Goal: Information Seeking & Learning: Learn about a topic

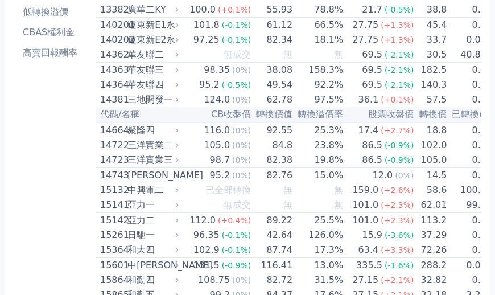
scroll to position [407, 0]
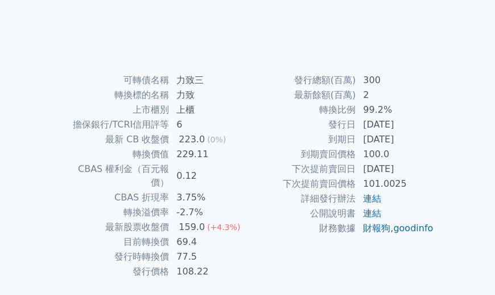
scroll to position [197, 0]
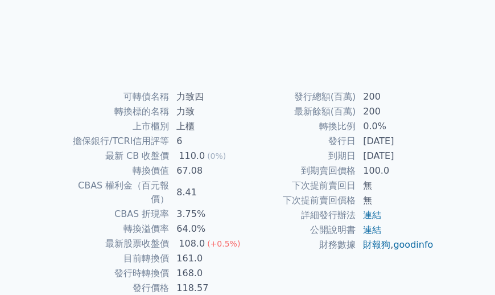
scroll to position [211, 0]
